Goal: Task Accomplishment & Management: Use online tool/utility

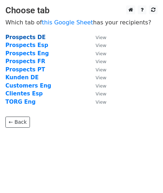
click at [30, 38] on strong "Prospects DE" at bounding box center [25, 37] width 40 height 6
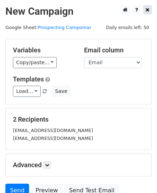
click at [150, 10] on link at bounding box center [147, 9] width 8 height 9
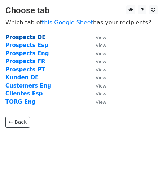
click at [26, 37] on strong "Prospects DE" at bounding box center [25, 37] width 40 height 6
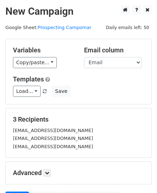
scroll to position [36, 0]
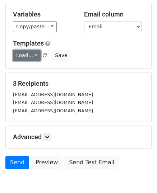
click at [32, 52] on link "Load..." at bounding box center [27, 55] width 28 height 11
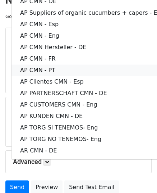
scroll to position [0, 0]
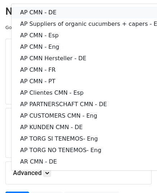
click at [53, 10] on link "AP CMN - DE" at bounding box center [93, 13] width 162 height 12
